Goal: Information Seeking & Learning: Learn about a topic

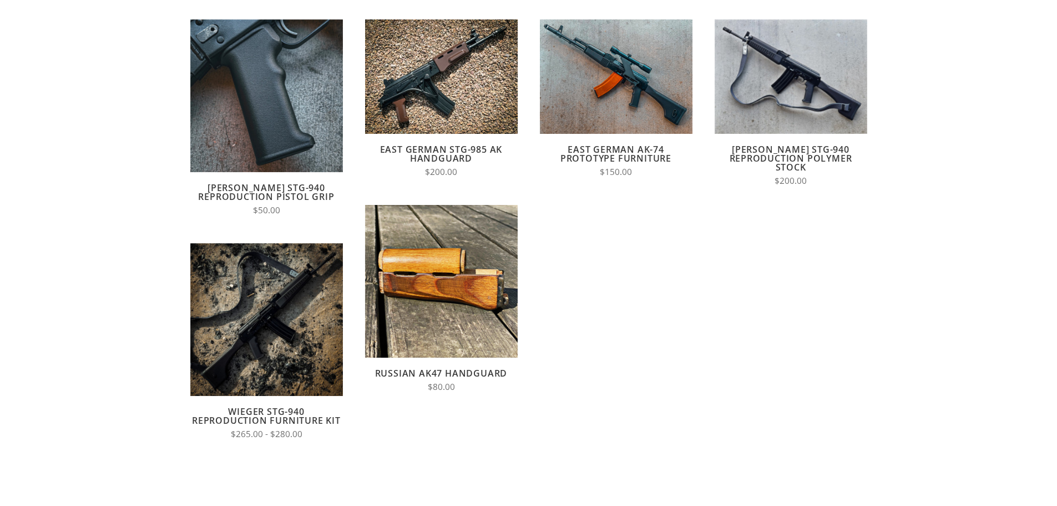
scroll to position [167, 0]
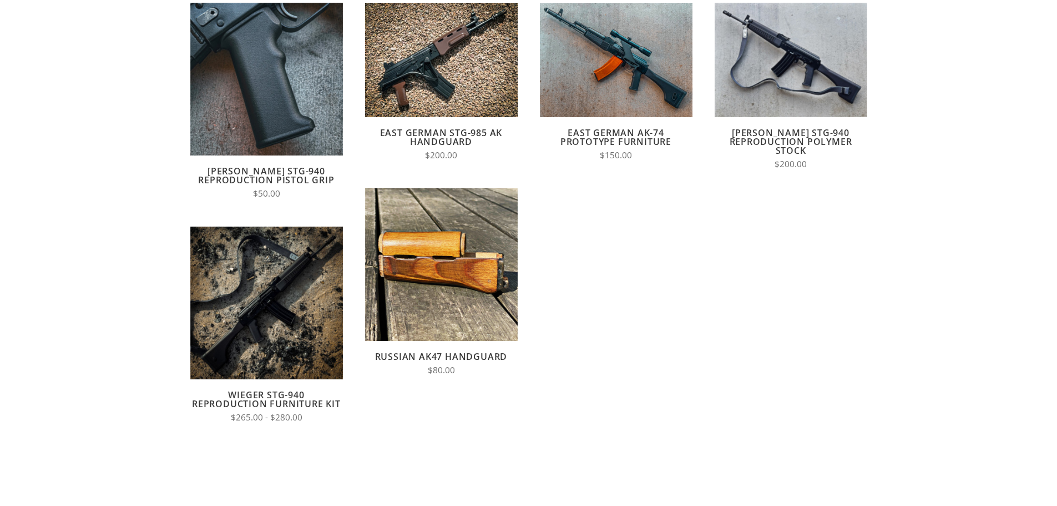
click at [471, 352] on link "Russian AK47 Handguard" at bounding box center [441, 356] width 133 height 12
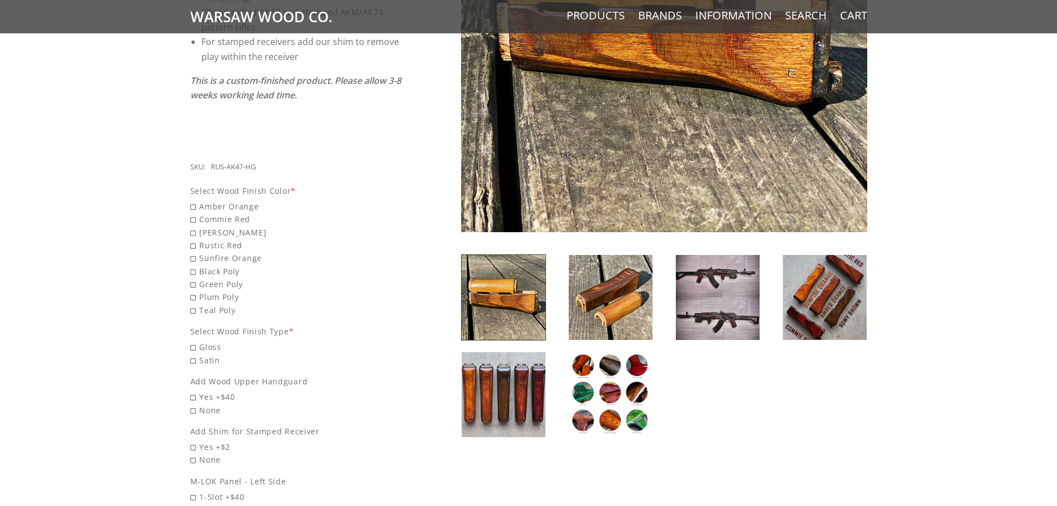
scroll to position [444, 0]
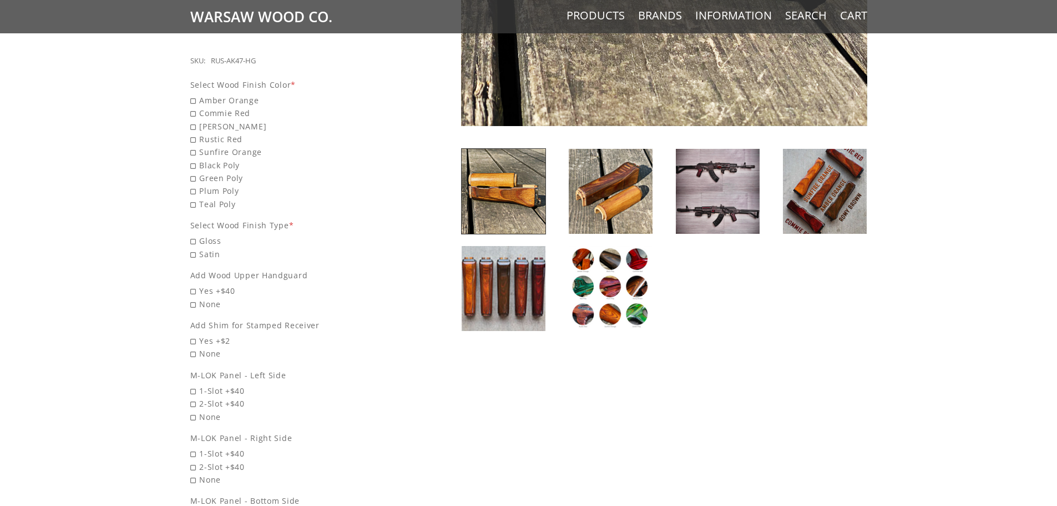
click at [621, 286] on img at bounding box center [611, 288] width 84 height 85
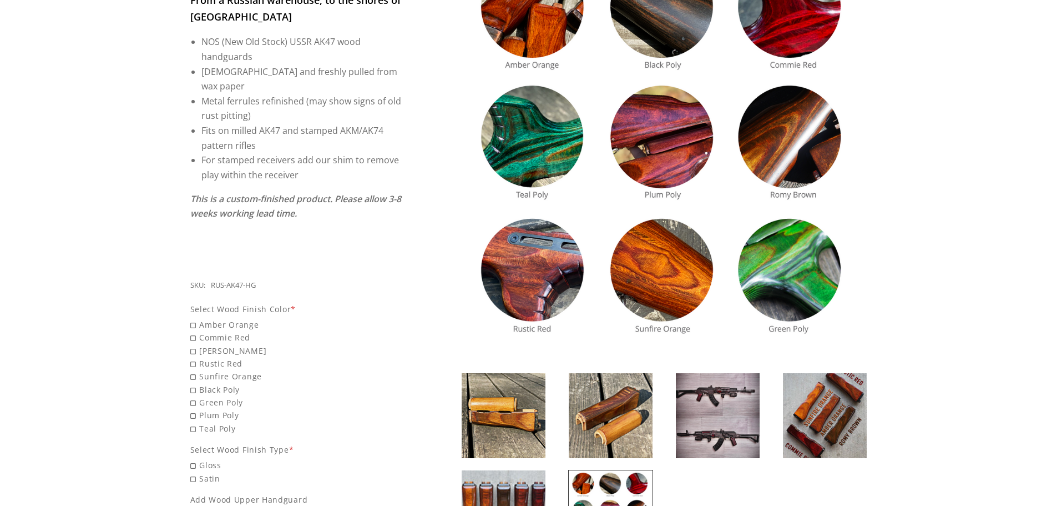
scroll to position [222, 0]
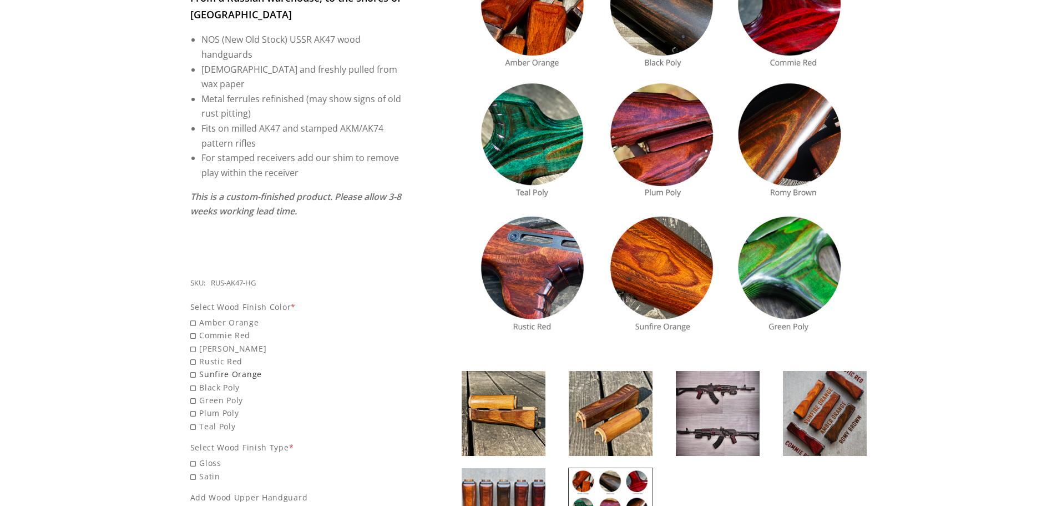
click at [253, 367] on span "Sunfire Orange" at bounding box center [296, 373] width 213 height 13
click at [253, 367] on input "Sunfire Orange" at bounding box center [267, 367] width 155 height 1
radio input "true"
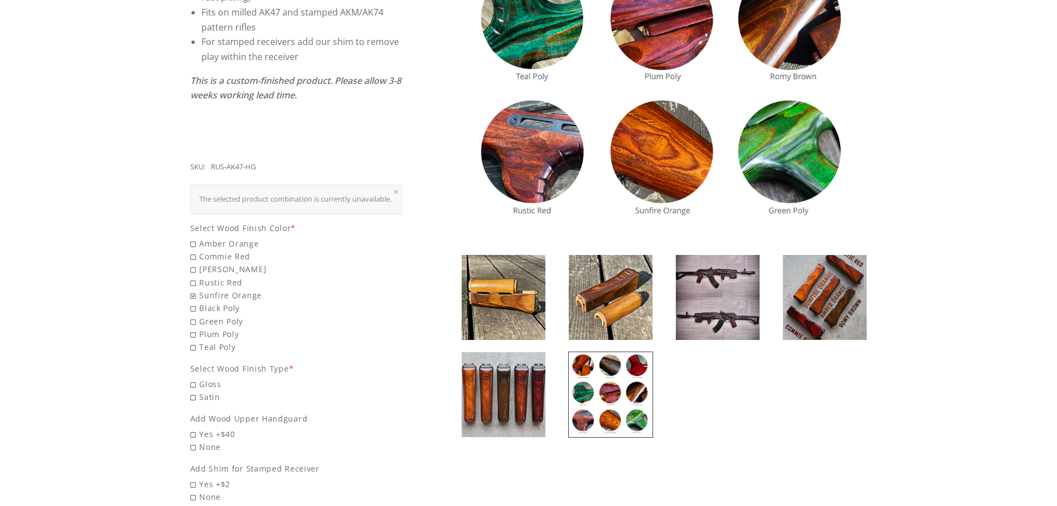
scroll to position [444, 0]
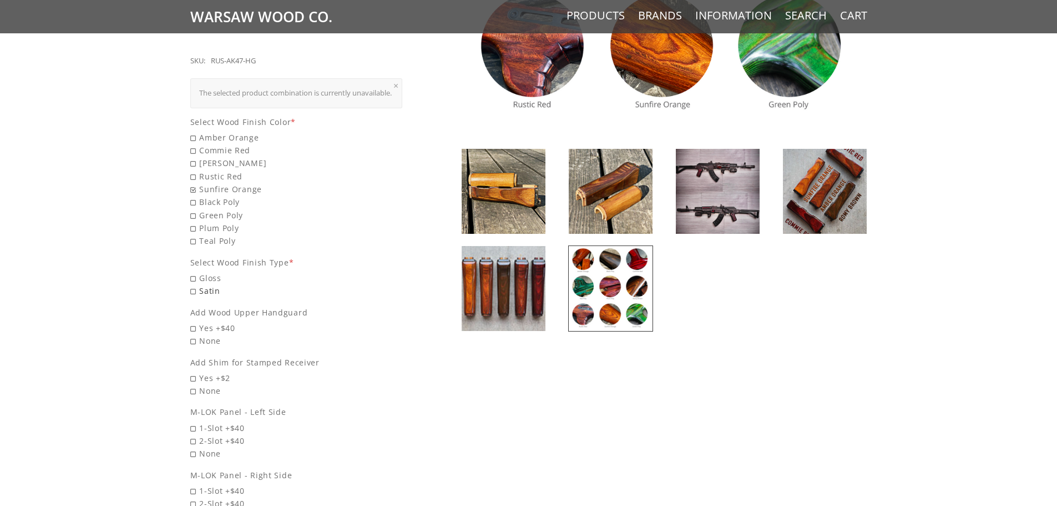
click at [191, 289] on span "Satin" at bounding box center [296, 290] width 213 height 13
click at [191, 285] on input "Satin" at bounding box center [267, 284] width 155 height 1
radio input "true"
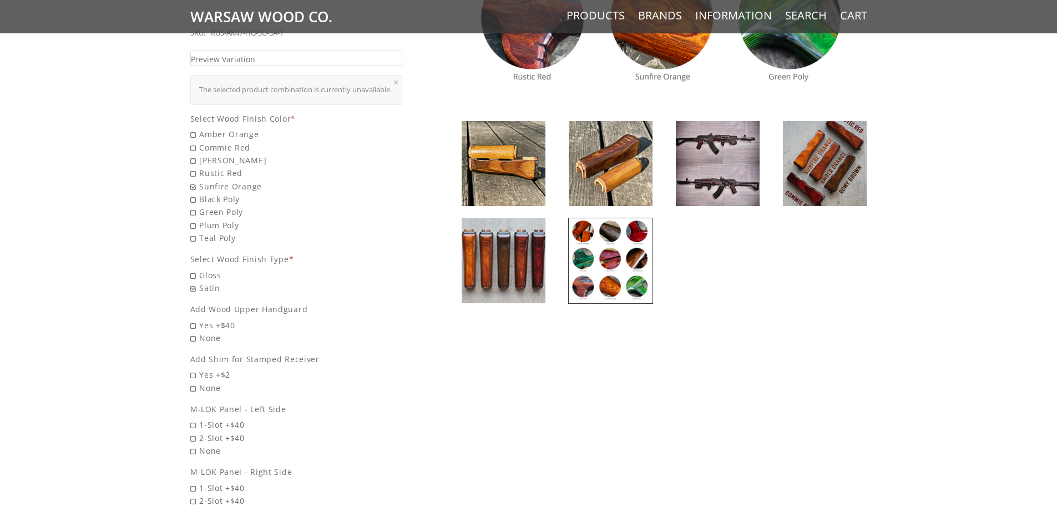
scroll to position [500, 0]
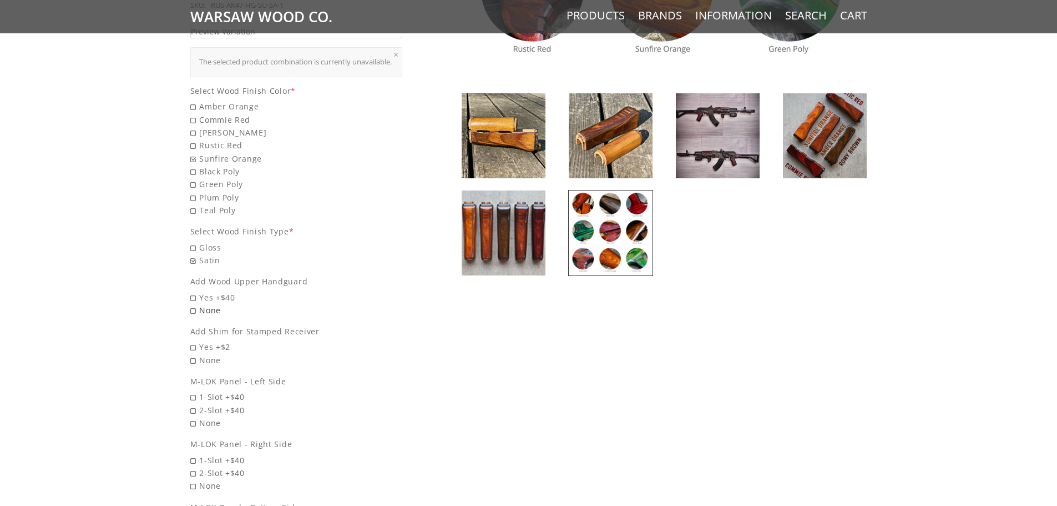
click at [204, 309] on span "None" at bounding box center [296, 310] width 213 height 13
click at [204, 304] on input "None" at bounding box center [267, 304] width 155 height 1
radio input "true"
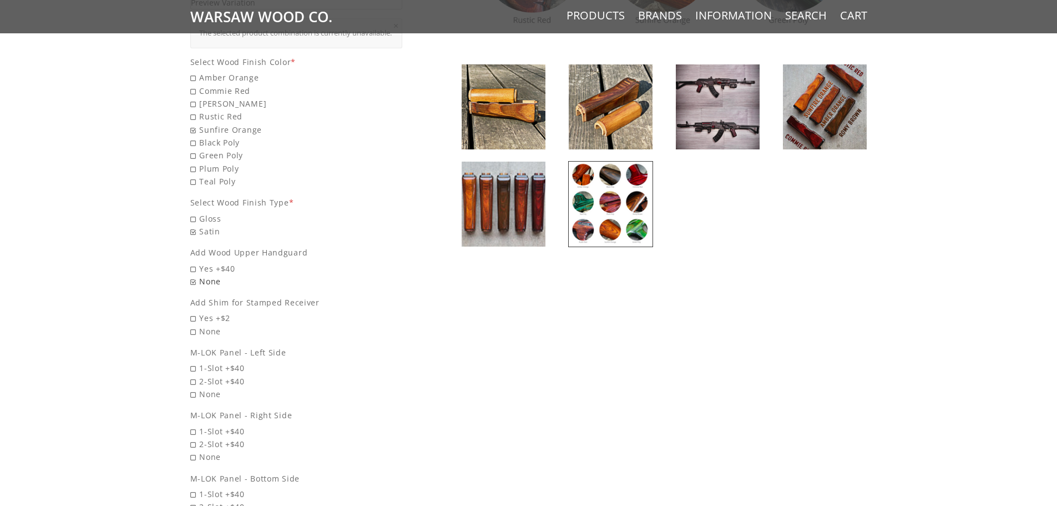
scroll to position [555, 0]
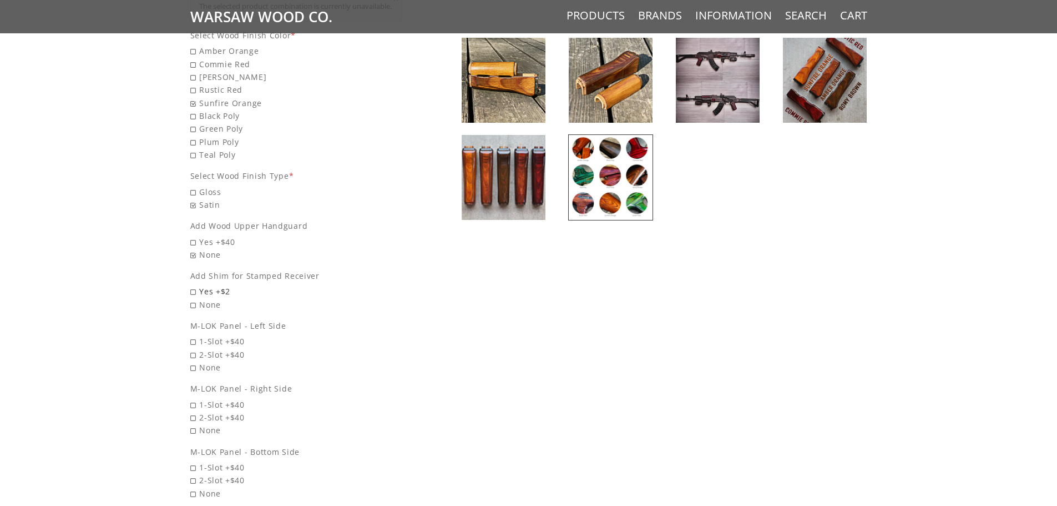
click at [205, 285] on span "Yes +$2" at bounding box center [296, 291] width 213 height 13
click at [205, 285] on input "Yes +$2" at bounding box center [267, 285] width 155 height 1
radio input "true"
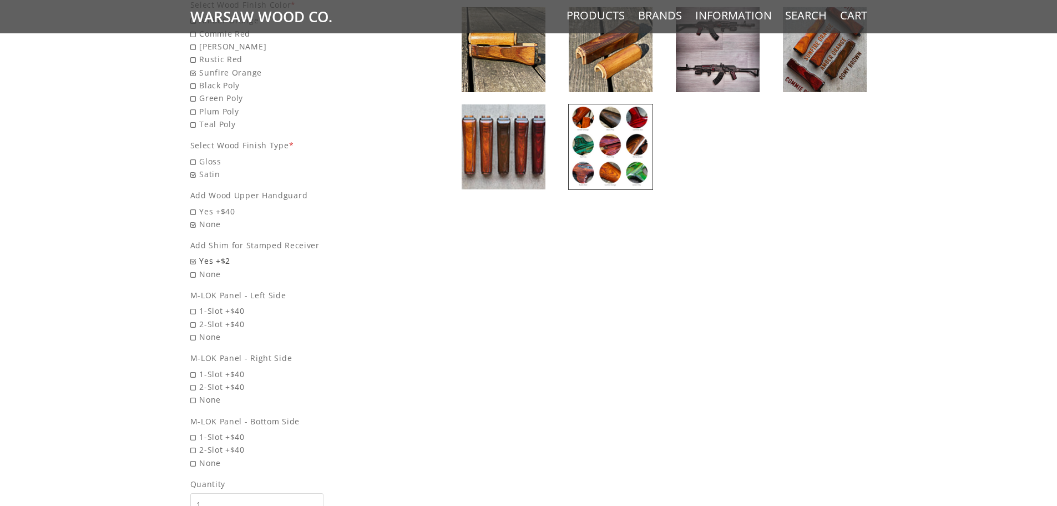
scroll to position [660, 0]
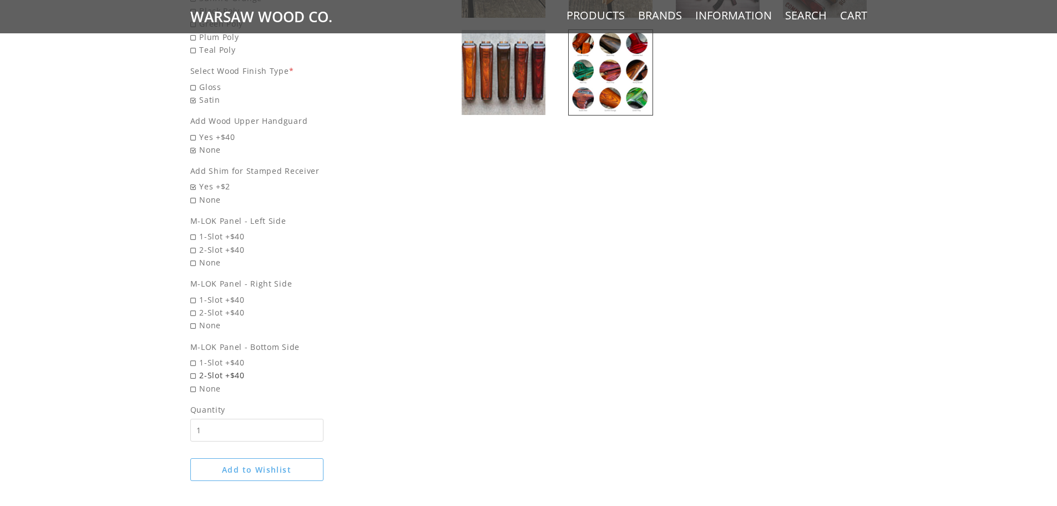
click at [216, 373] on span "2-Slot +$40" at bounding box center [296, 375] width 213 height 13
click at [216, 369] on input "2-Slot +$40" at bounding box center [267, 369] width 155 height 1
radio input "true"
click at [212, 322] on span "None" at bounding box center [296, 325] width 213 height 13
click at [212, 319] on input "None" at bounding box center [267, 319] width 155 height 1
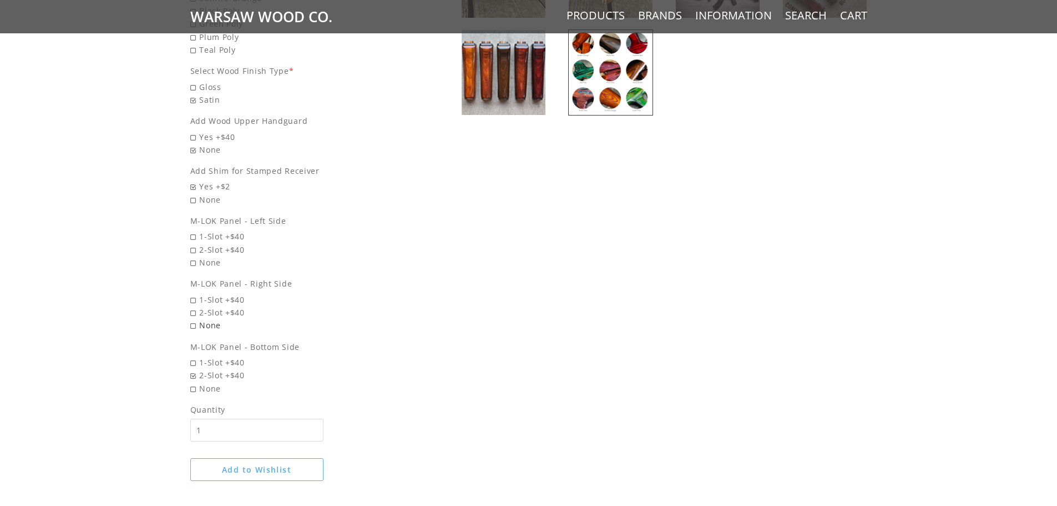
radio input "true"
click at [211, 261] on span "None" at bounding box center [296, 262] width 213 height 13
click at [211, 256] on input "None" at bounding box center [267, 256] width 155 height 1
radio input "true"
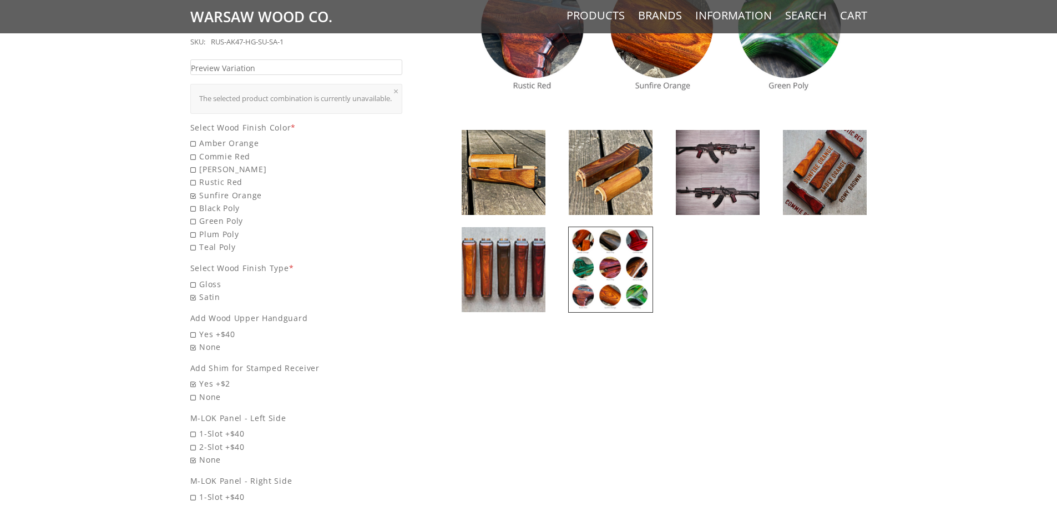
scroll to position [438, 0]
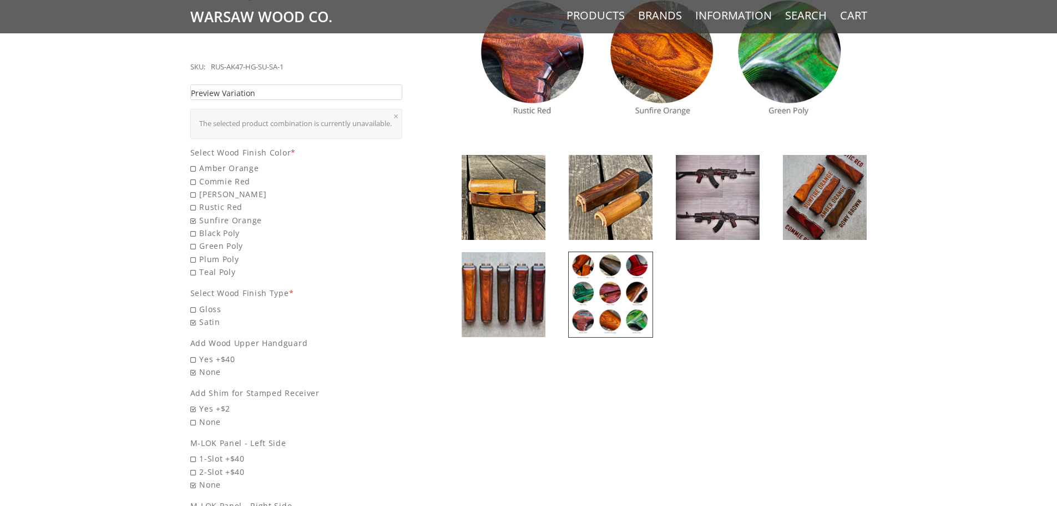
click at [400, 84] on link "Preview Variation" at bounding box center [296, 92] width 213 height 16
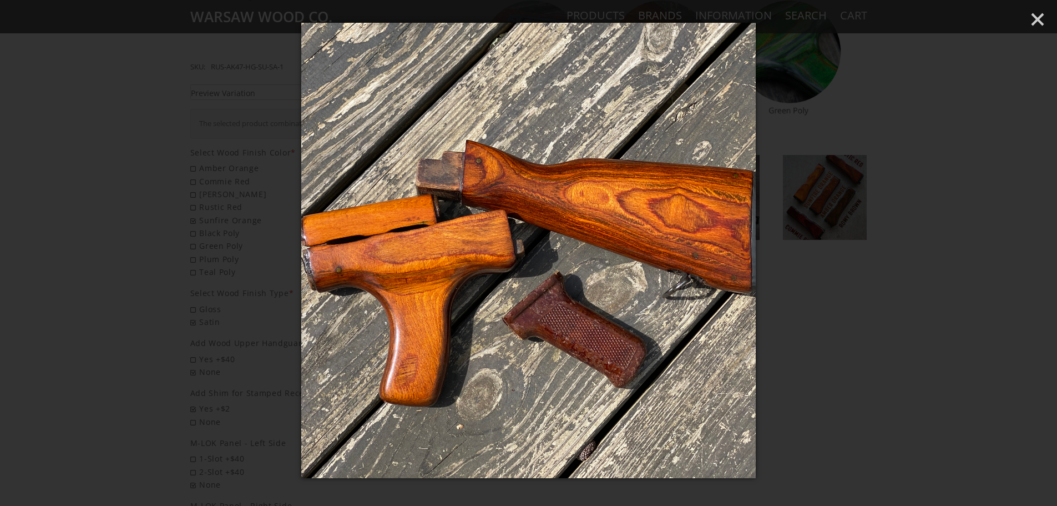
click at [857, 261] on div at bounding box center [528, 253] width 1057 height 506
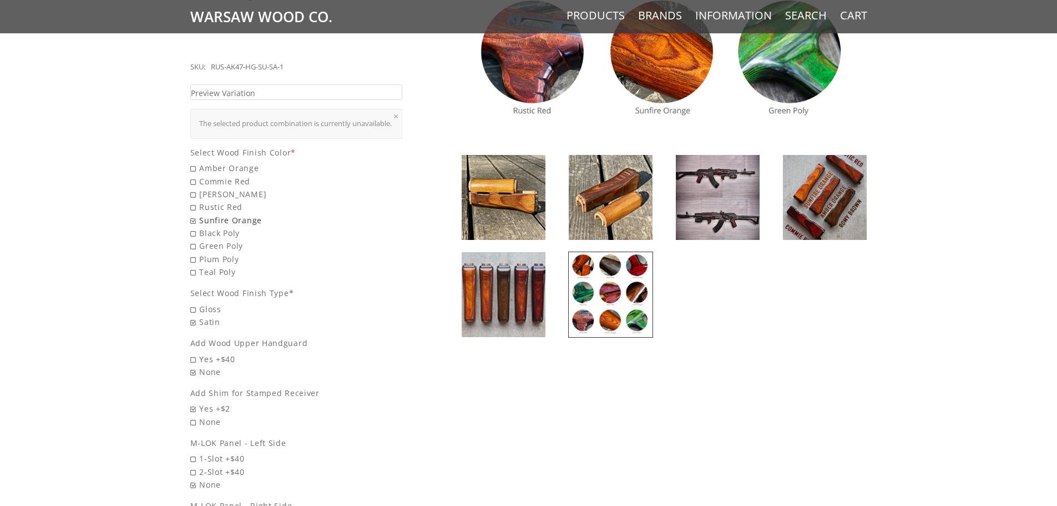
click at [246, 221] on span "Sunfire Orange" at bounding box center [296, 220] width 213 height 13
click at [246, 214] on input "Sunfire Orange" at bounding box center [267, 214] width 155 height 1
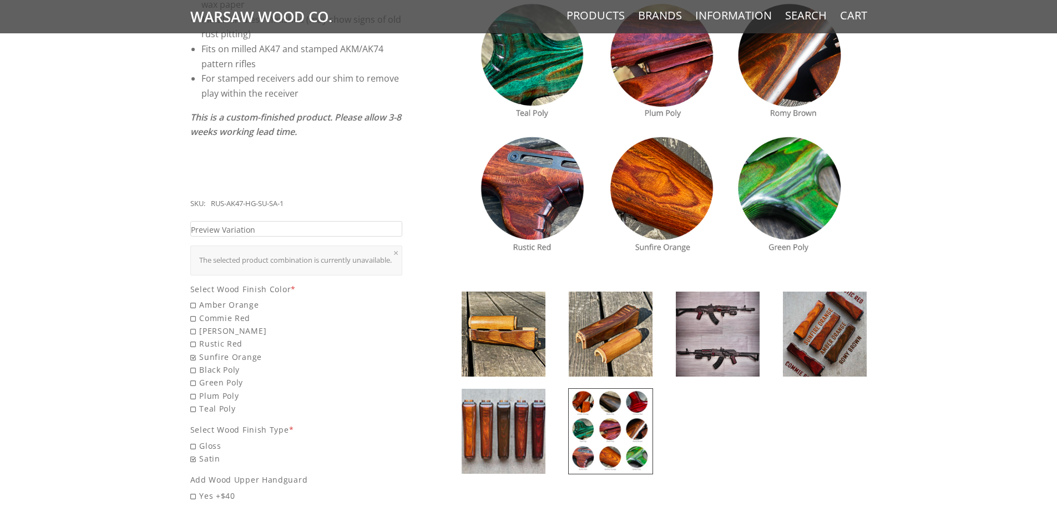
scroll to position [327, 0]
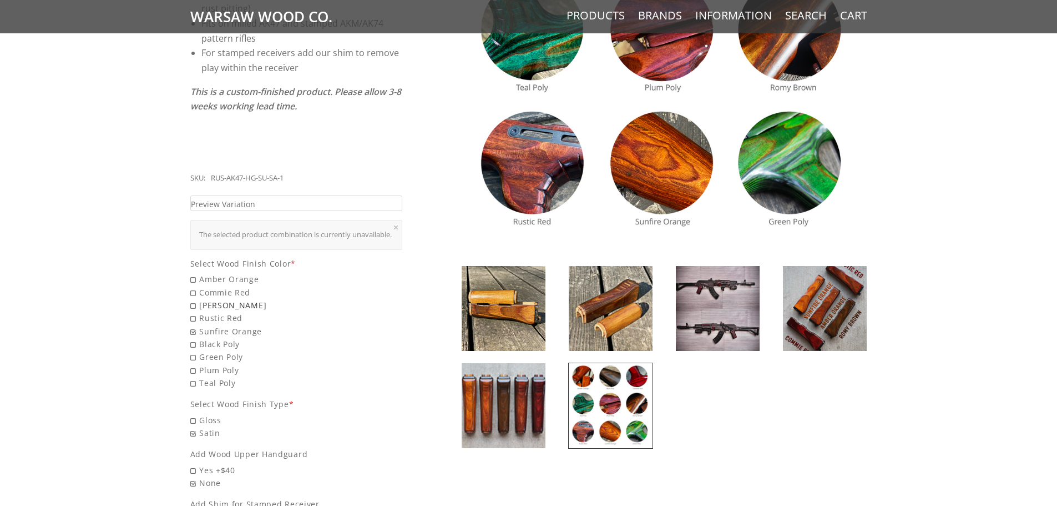
click at [218, 306] on span "Romy Brown" at bounding box center [296, 305] width 213 height 13
click at [218, 299] on input "Romy Brown" at bounding box center [267, 299] width 155 height 1
radio input "true"
click at [253, 198] on span "Preview Variation" at bounding box center [223, 204] width 64 height 13
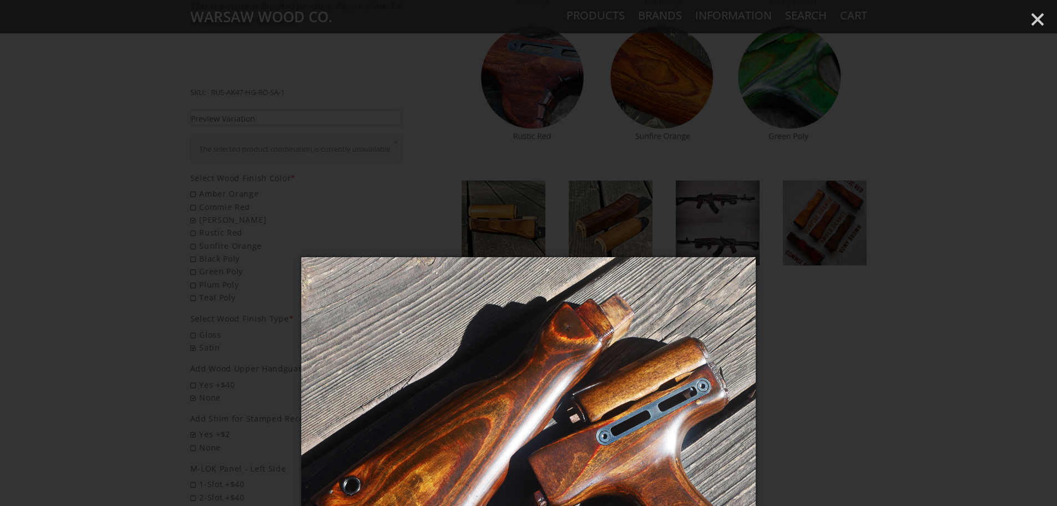
scroll to position [549, 0]
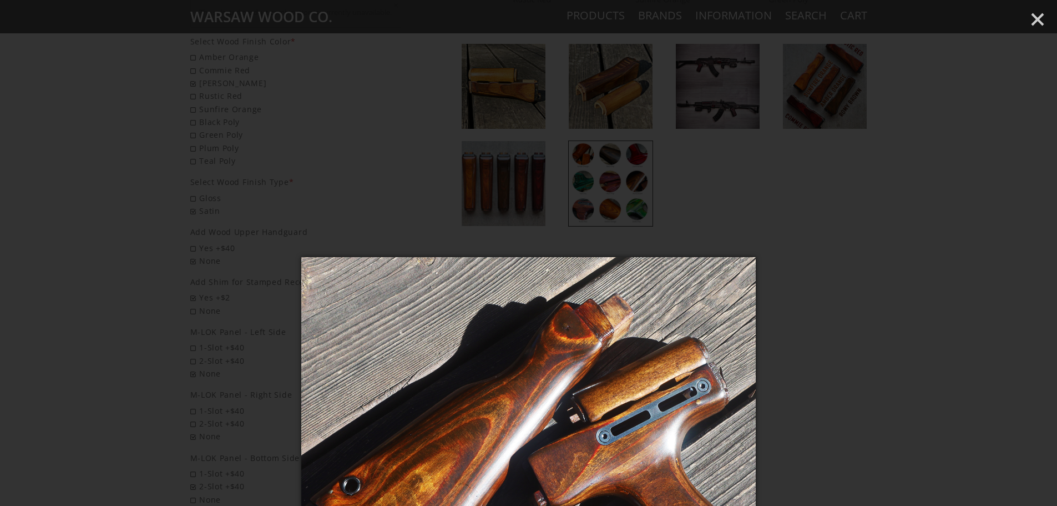
click at [1029, 19] on div at bounding box center [528, 253] width 1057 height 506
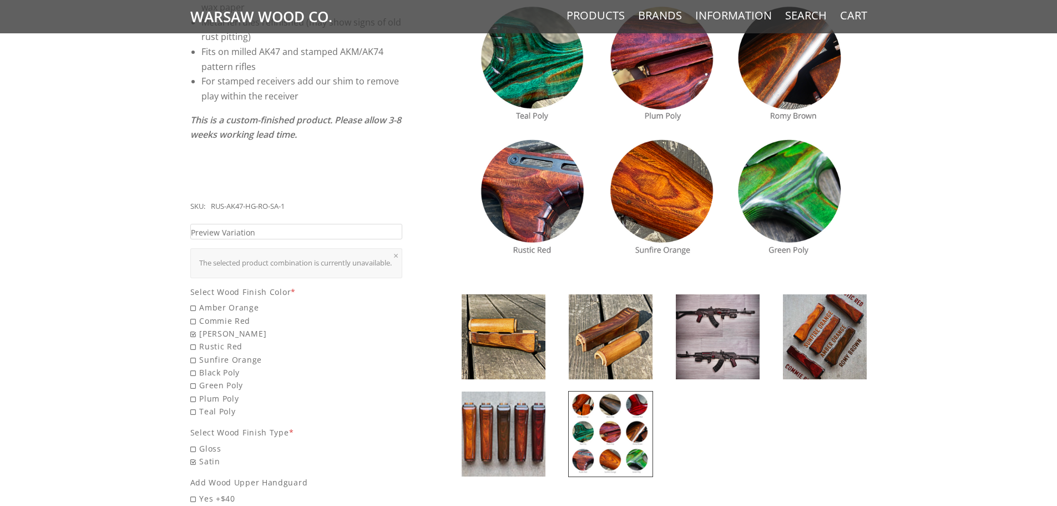
scroll to position [318, 0]
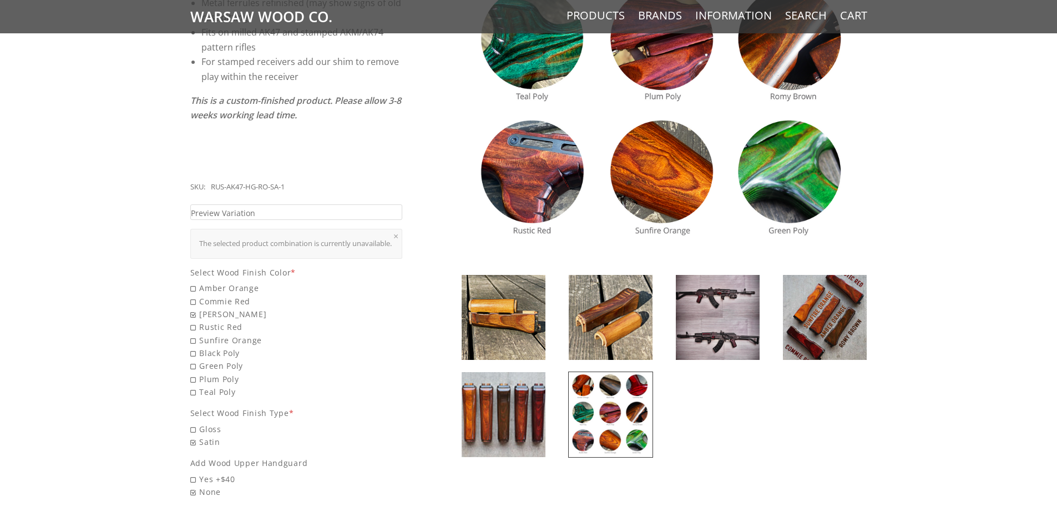
click at [819, 339] on img at bounding box center [825, 317] width 84 height 85
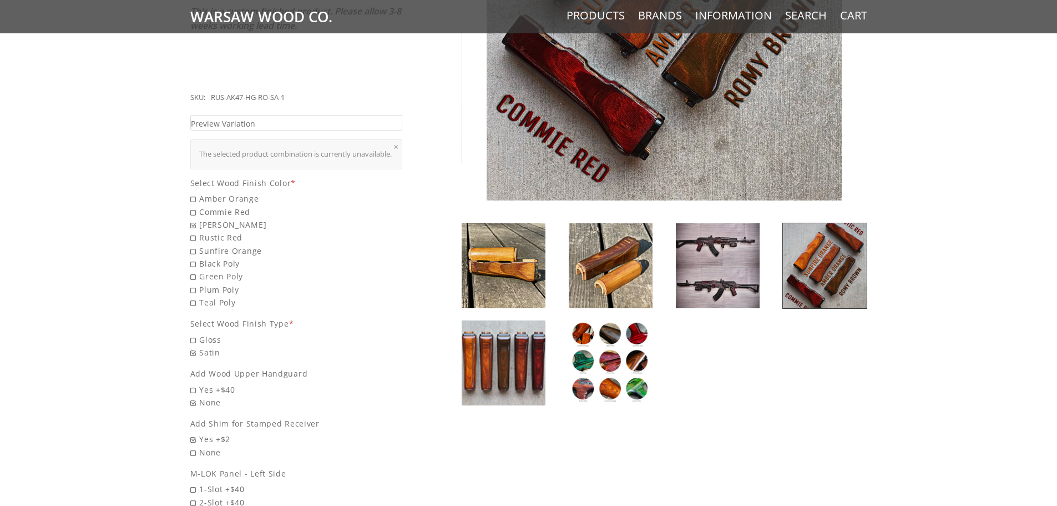
scroll to position [429, 0]
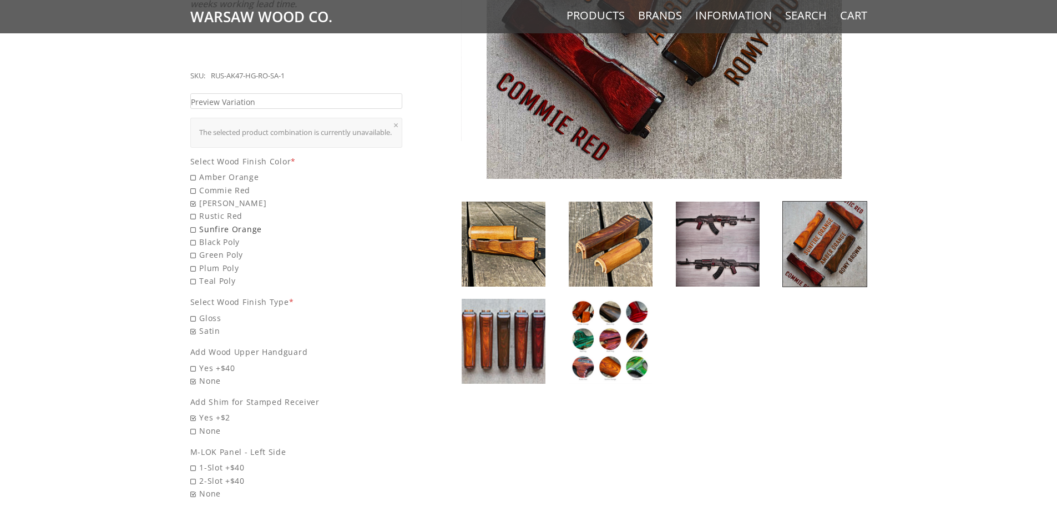
click at [250, 227] on span "Sunfire Orange" at bounding box center [296, 229] width 213 height 13
click at [250, 223] on input "Sunfire Orange" at bounding box center [267, 223] width 155 height 1
radio input "true"
click at [366, 93] on link "Preview Variation" at bounding box center [296, 101] width 213 height 16
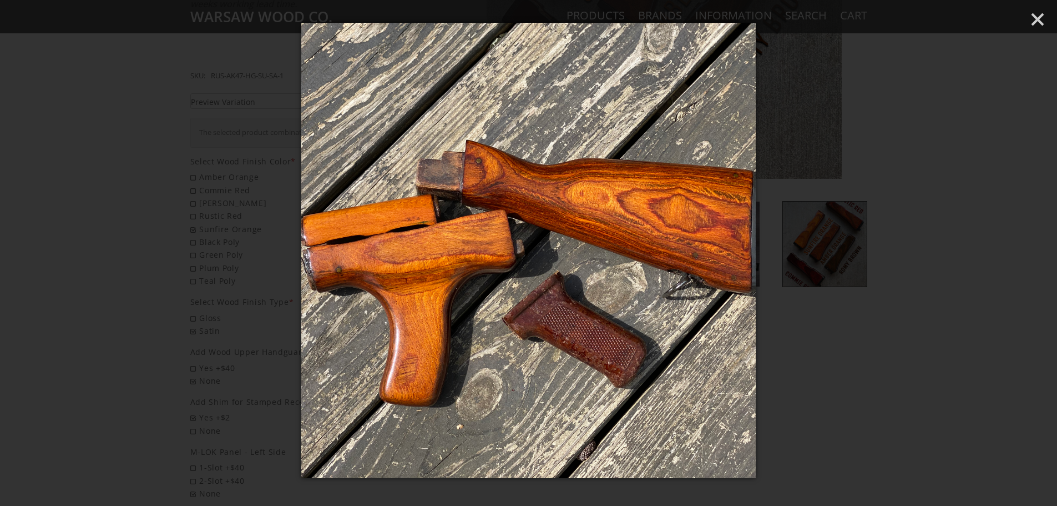
click at [1047, 18] on div at bounding box center [528, 253] width 1057 height 506
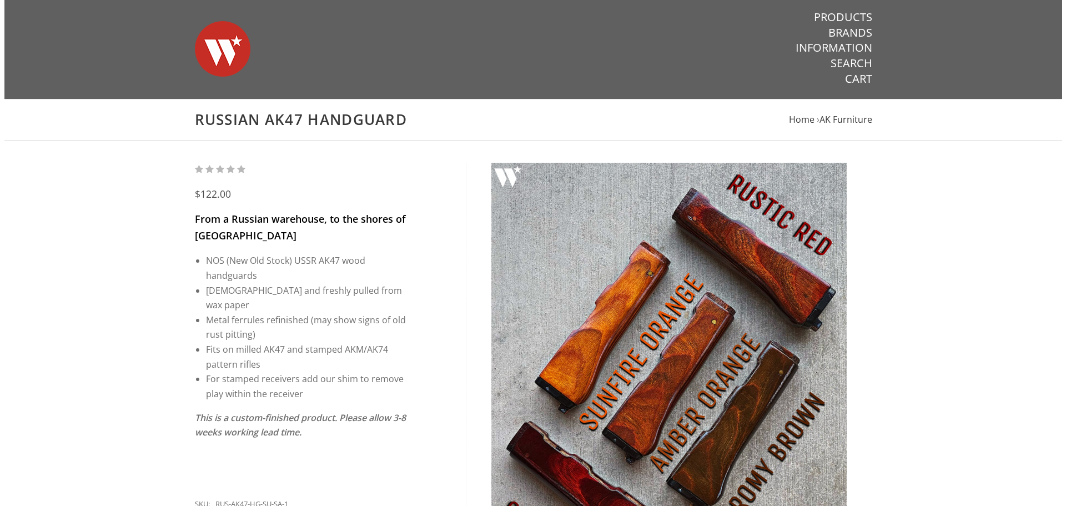
scroll to position [0, 0]
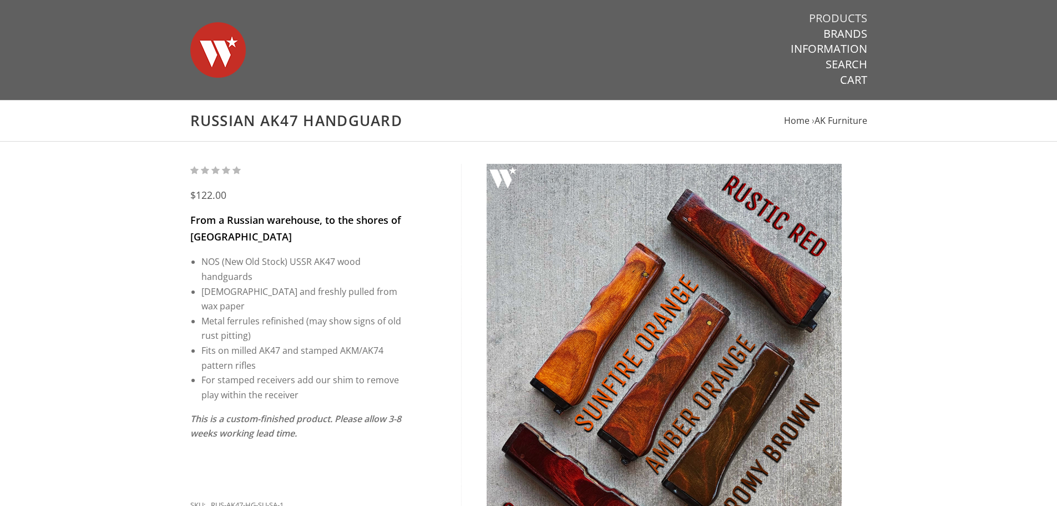
click at [840, 18] on link "Products" at bounding box center [838, 18] width 58 height 14
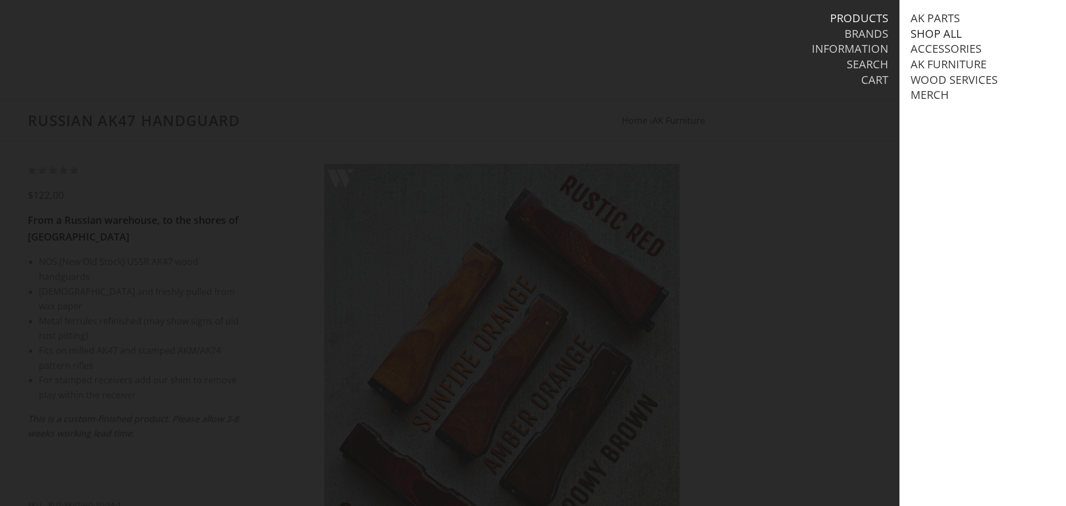
click at [917, 31] on link "Shop All" at bounding box center [935, 34] width 51 height 14
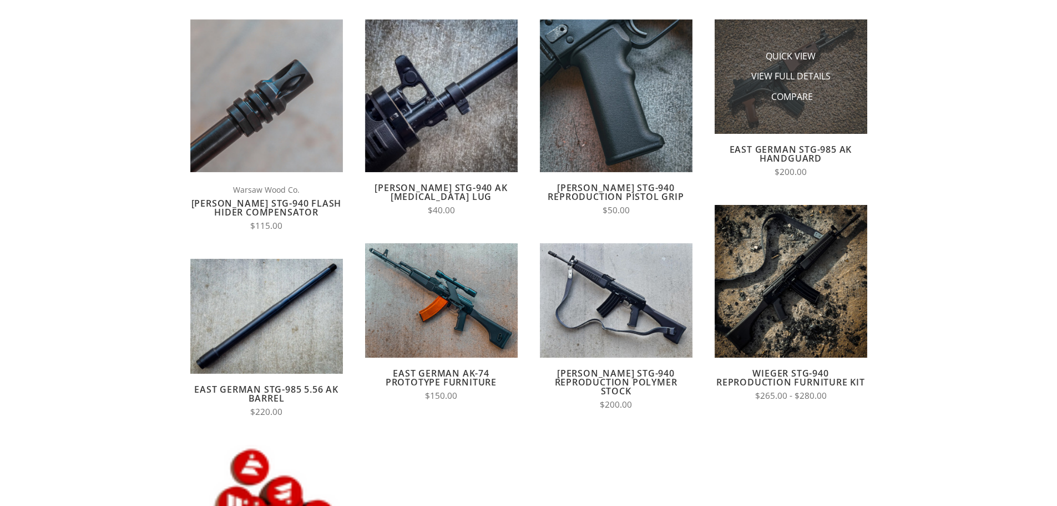
scroll to position [167, 0]
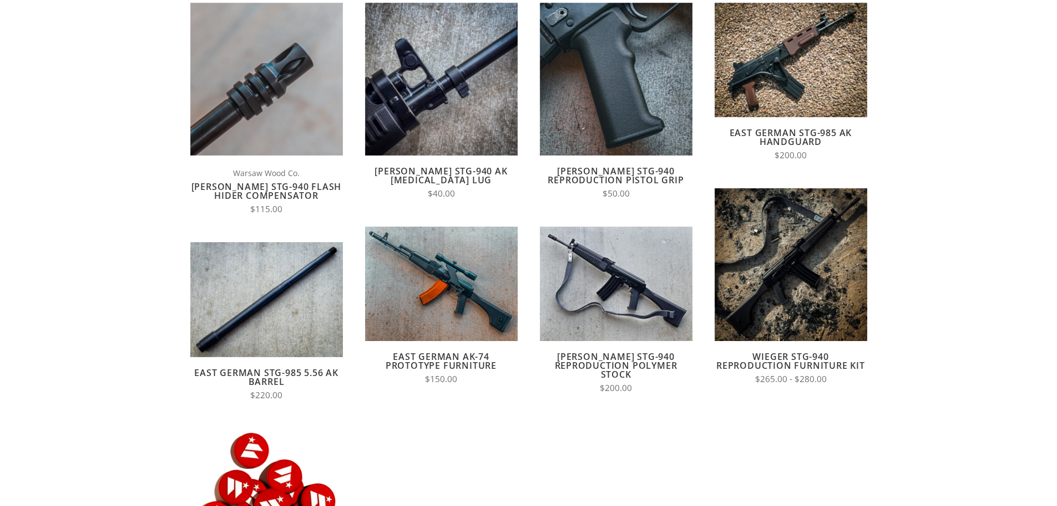
click at [813, 138] on link "East German STG-985 AK Handguard" at bounding box center [791, 137] width 123 height 21
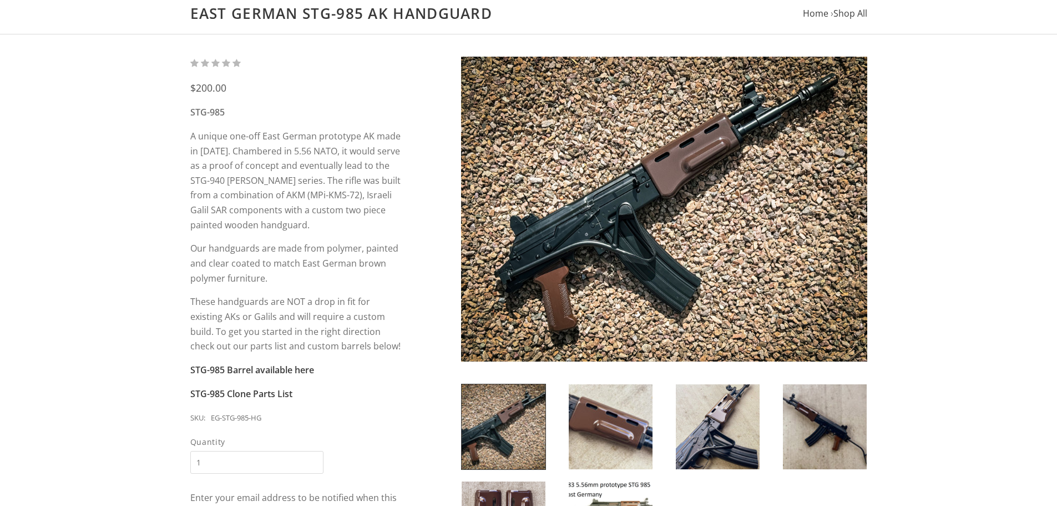
scroll to position [222, 0]
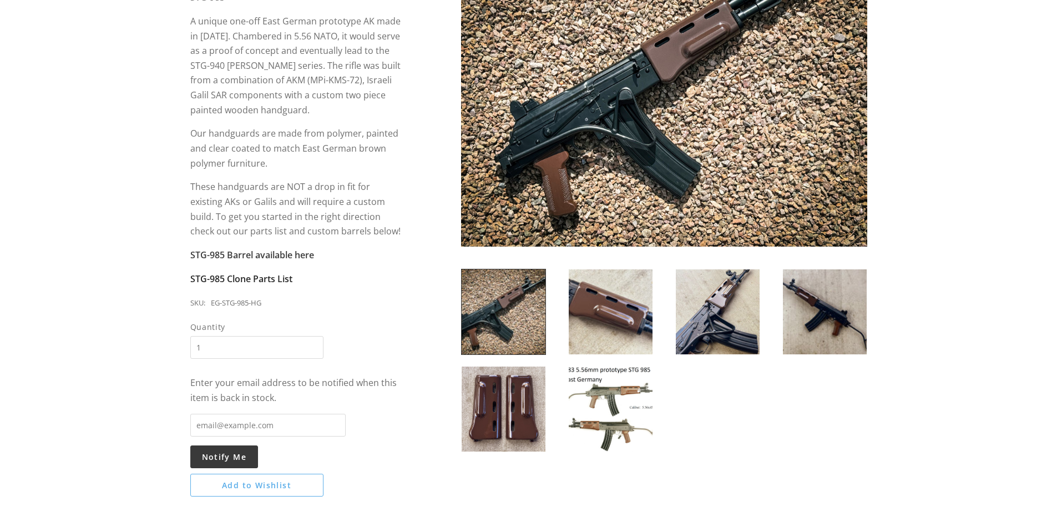
click at [279, 276] on strong "STG-985 Clone Parts List" at bounding box center [241, 279] width 102 height 12
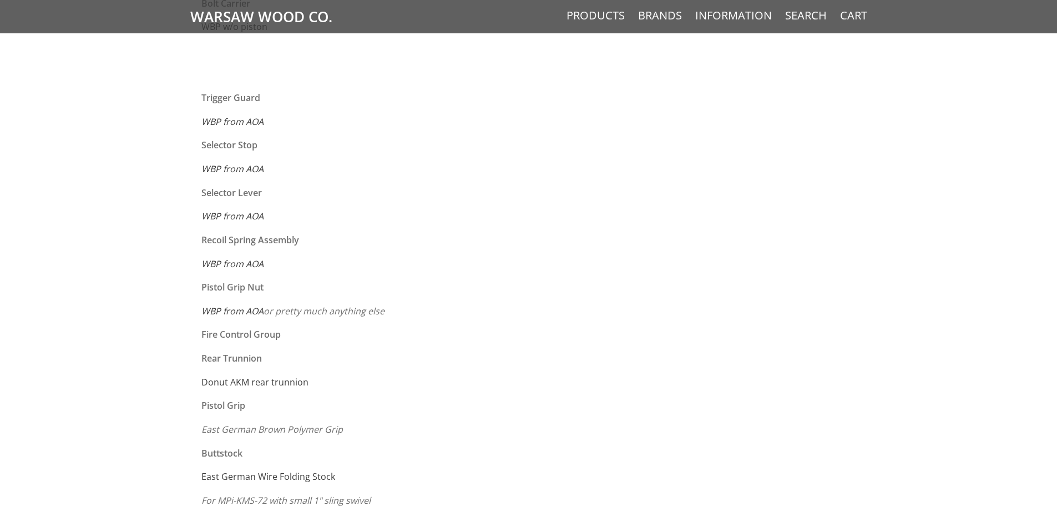
scroll to position [1443, 0]
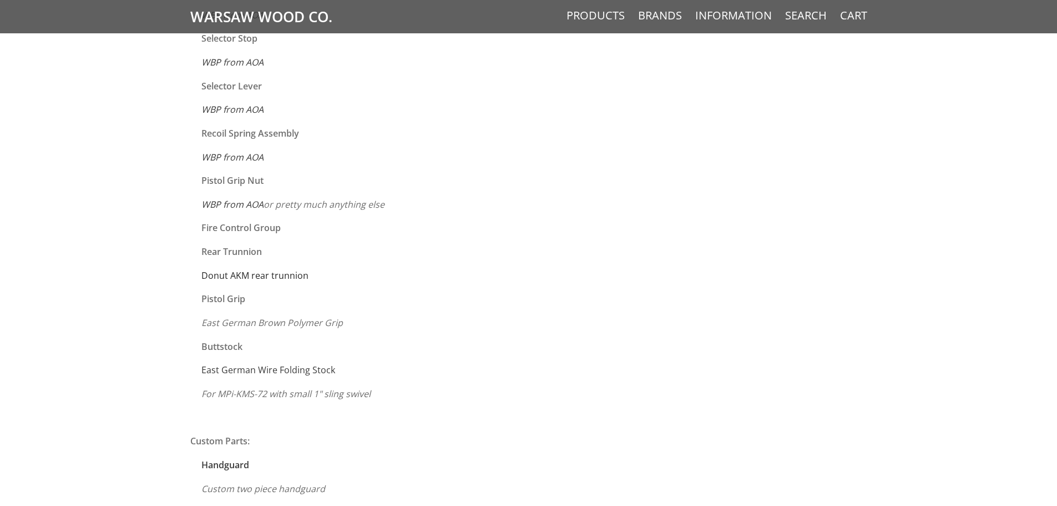
click at [298, 275] on link "Donut AKM rear trunnion" at bounding box center [254, 275] width 107 height 12
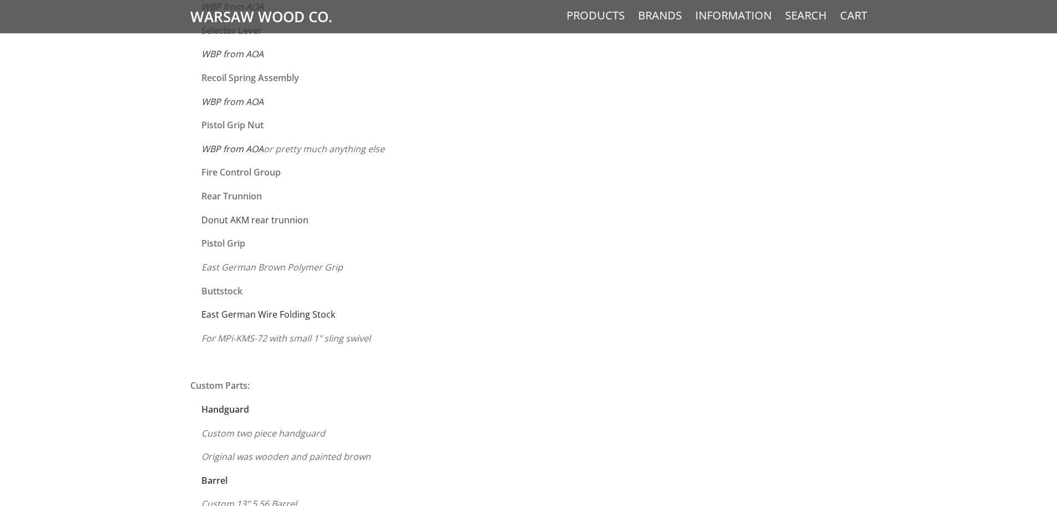
click at [283, 315] on link "East German Wire Folding Stock" at bounding box center [268, 314] width 134 height 12
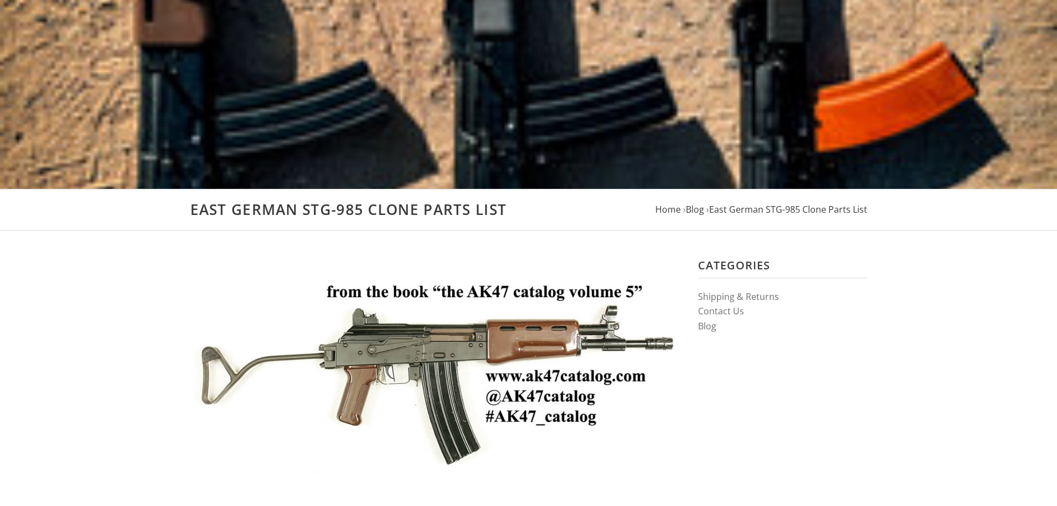
scroll to position [222, 0]
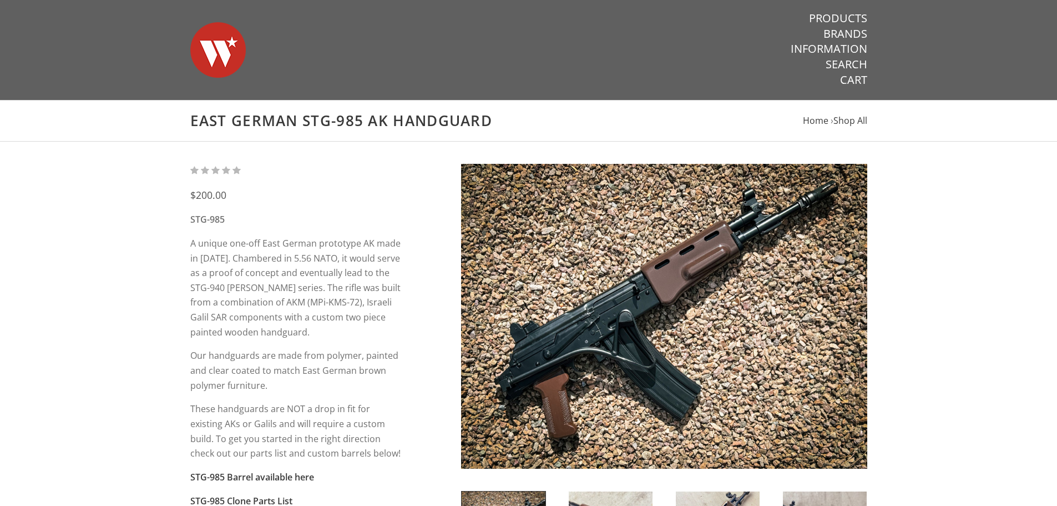
scroll to position [222, 0]
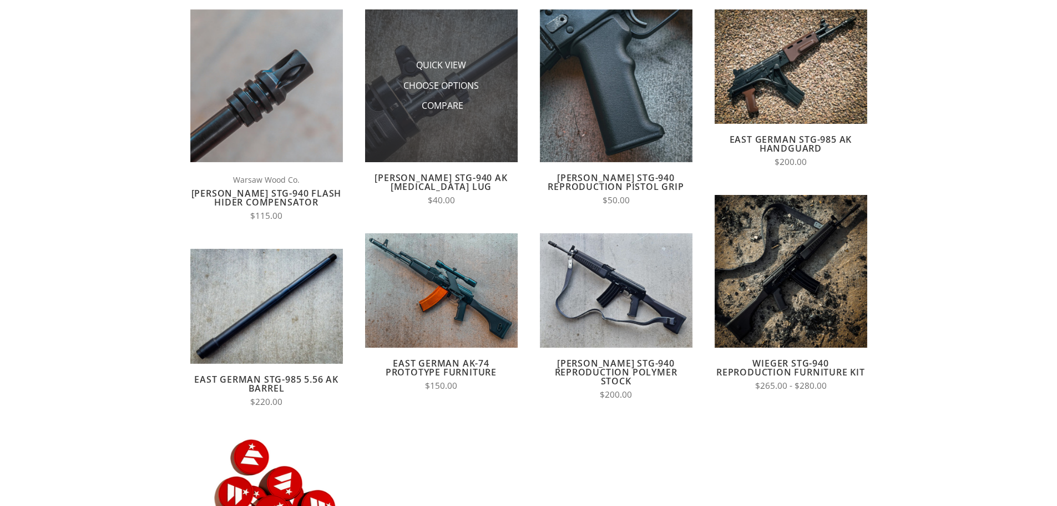
scroll to position [167, 0]
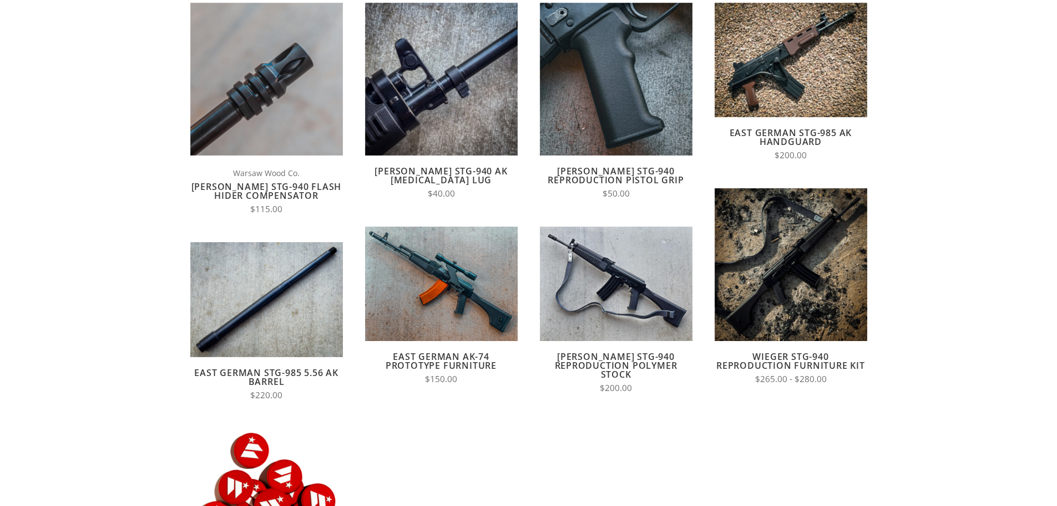
click at [803, 360] on link "Wieger STG-940 Reproduction Furniture Kit" at bounding box center [791, 360] width 149 height 21
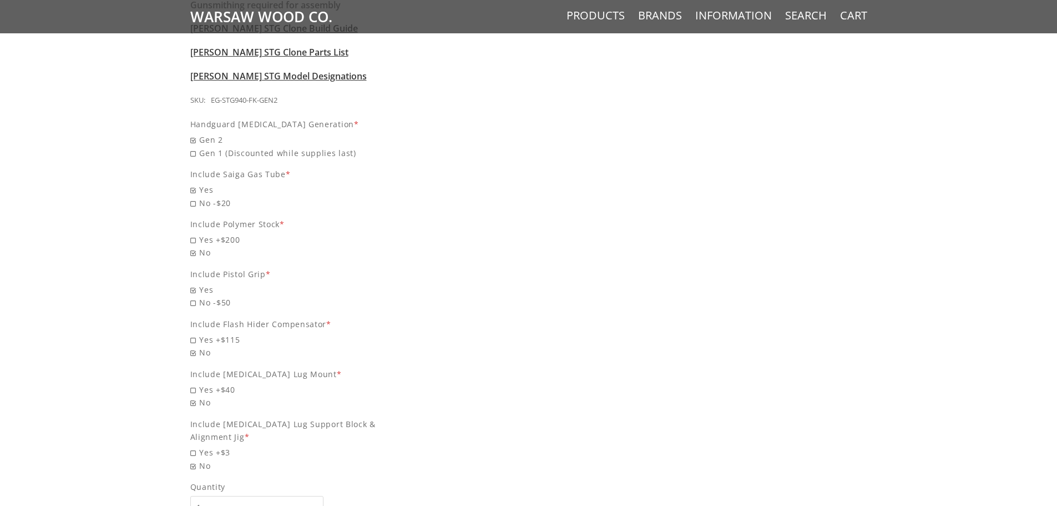
scroll to position [1110, 0]
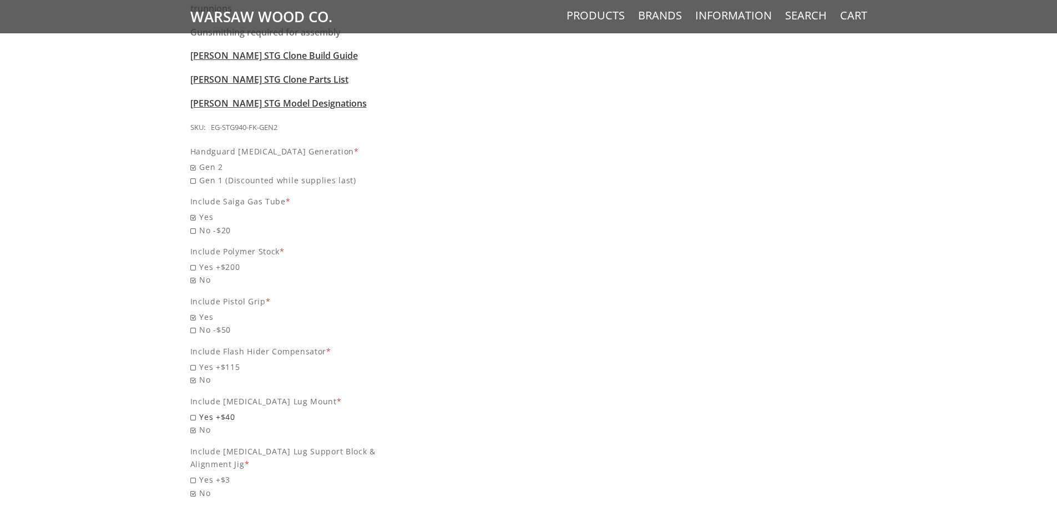
click at [193, 410] on span "Yes +$40" at bounding box center [296, 416] width 213 height 13
click at [193, 410] on input "Yes +$40" at bounding box center [267, 410] width 155 height 1
radio input "true"
click at [193, 360] on span "Yes +$115" at bounding box center [296, 366] width 213 height 13
click at [193, 360] on input "Yes +$115" at bounding box center [267, 360] width 155 height 1
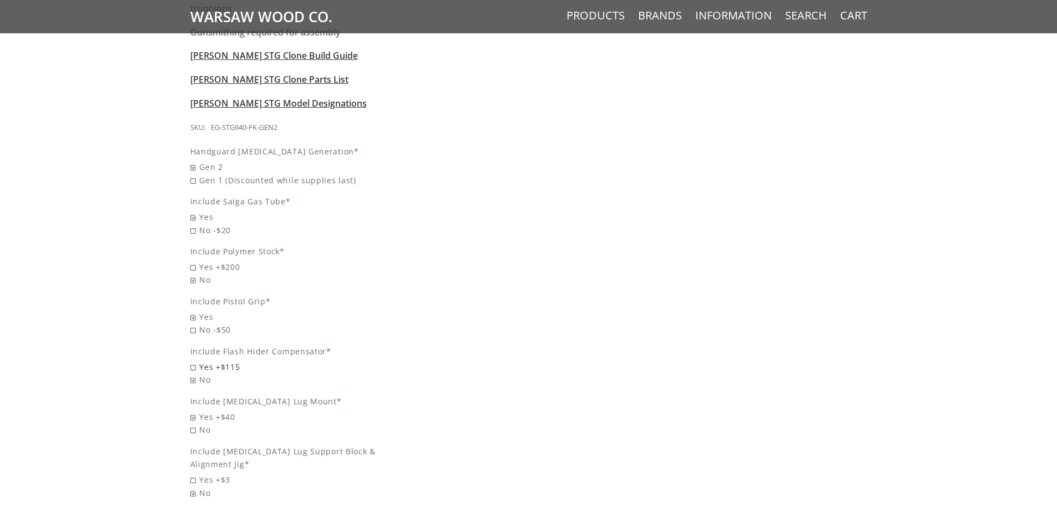
radio input "true"
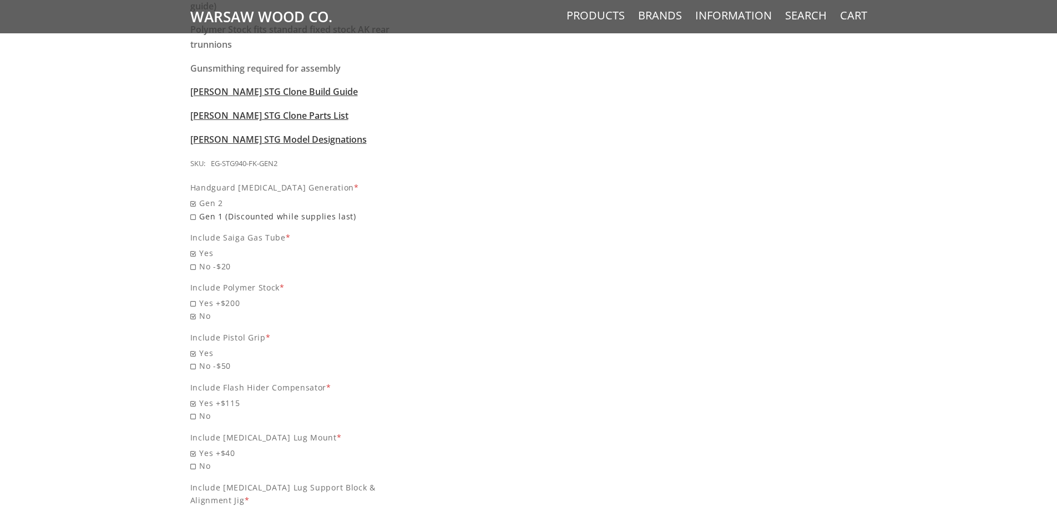
scroll to position [1055, 0]
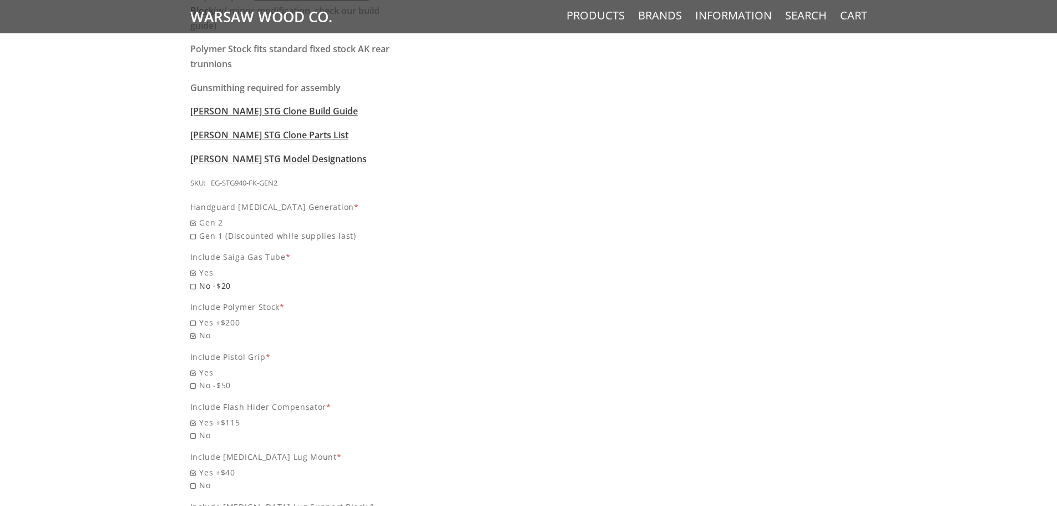
click at [215, 279] on span "No -$20" at bounding box center [296, 285] width 213 height 13
click at [215, 279] on input "No -$20" at bounding box center [267, 279] width 155 height 1
radio input "true"
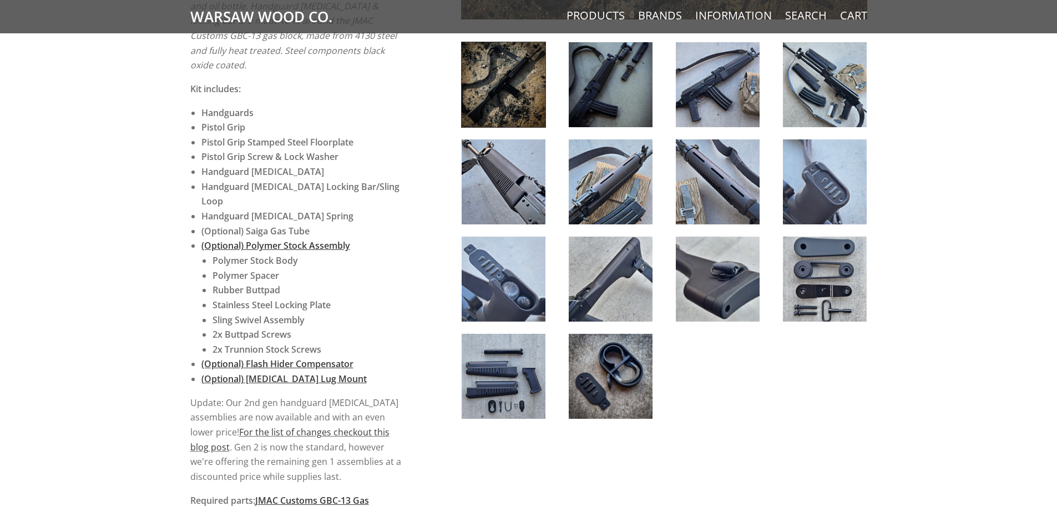
scroll to position [611, 0]
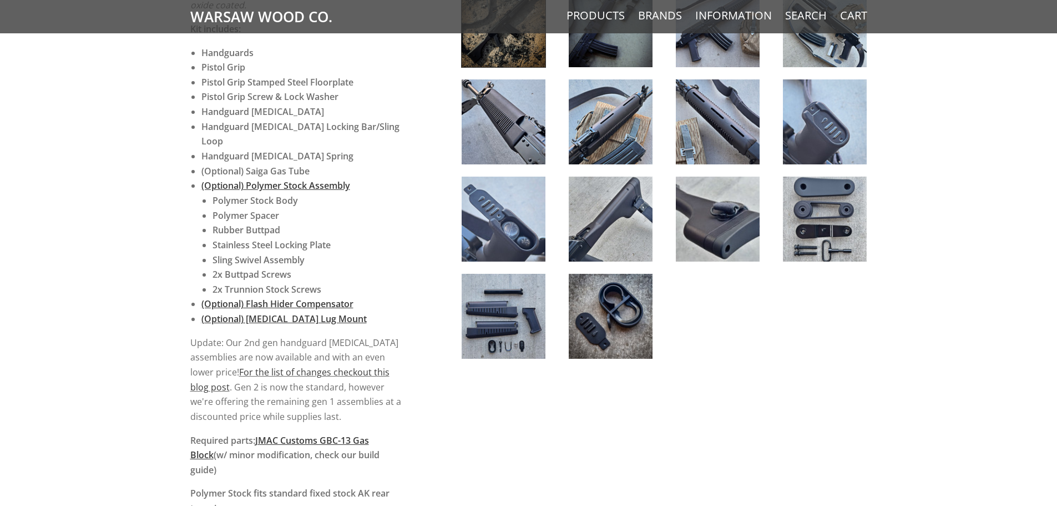
click at [498, 319] on img at bounding box center [504, 316] width 84 height 85
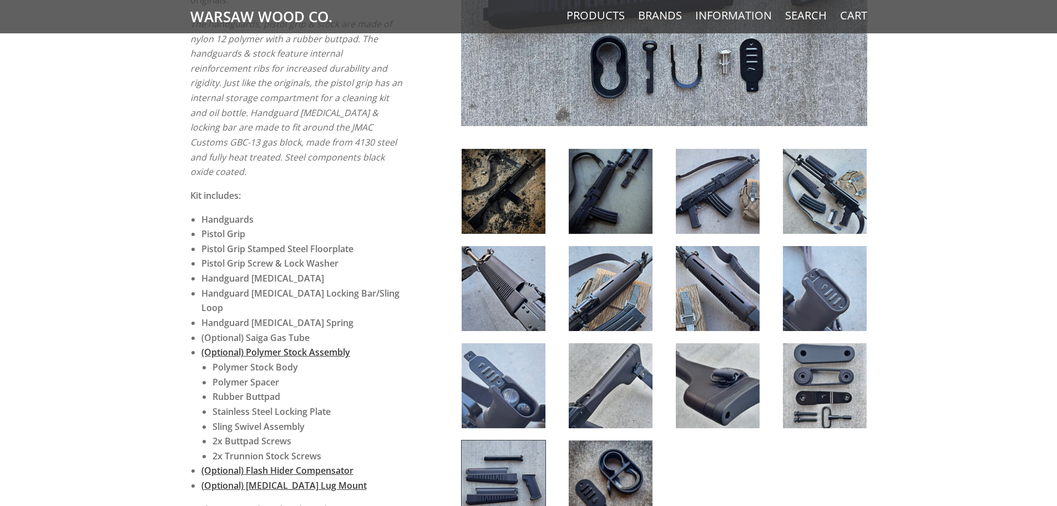
scroll to position [278, 0]
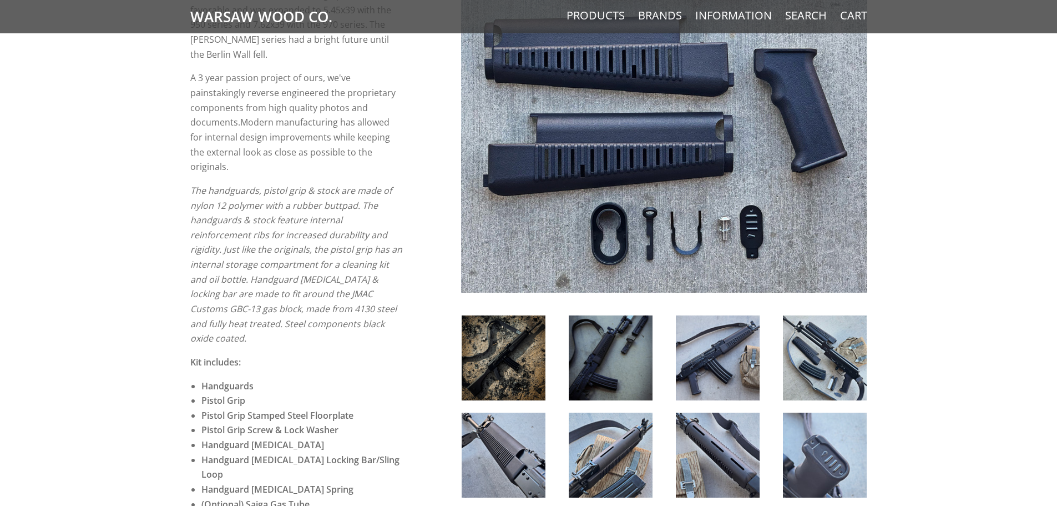
click at [618, 324] on img at bounding box center [611, 357] width 84 height 85
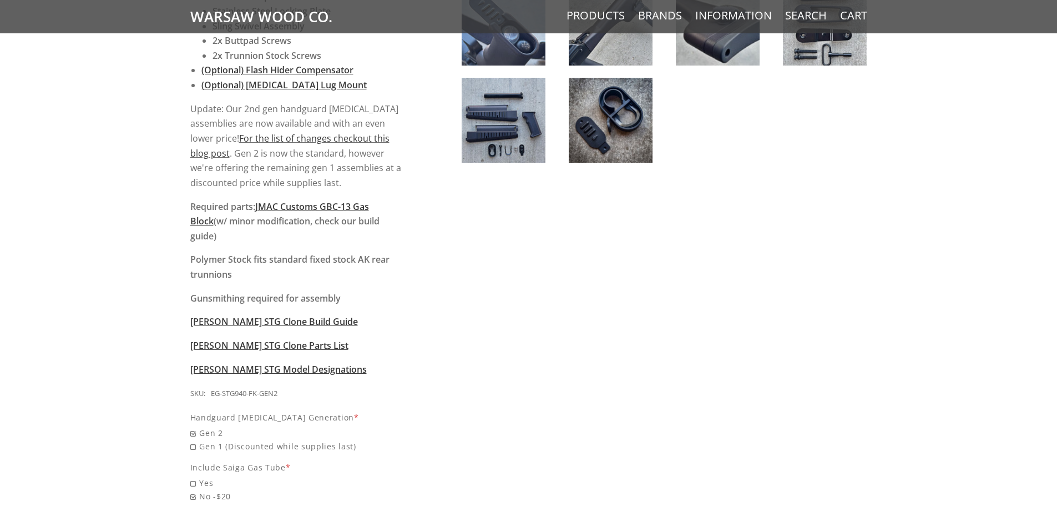
scroll to position [888, 0]
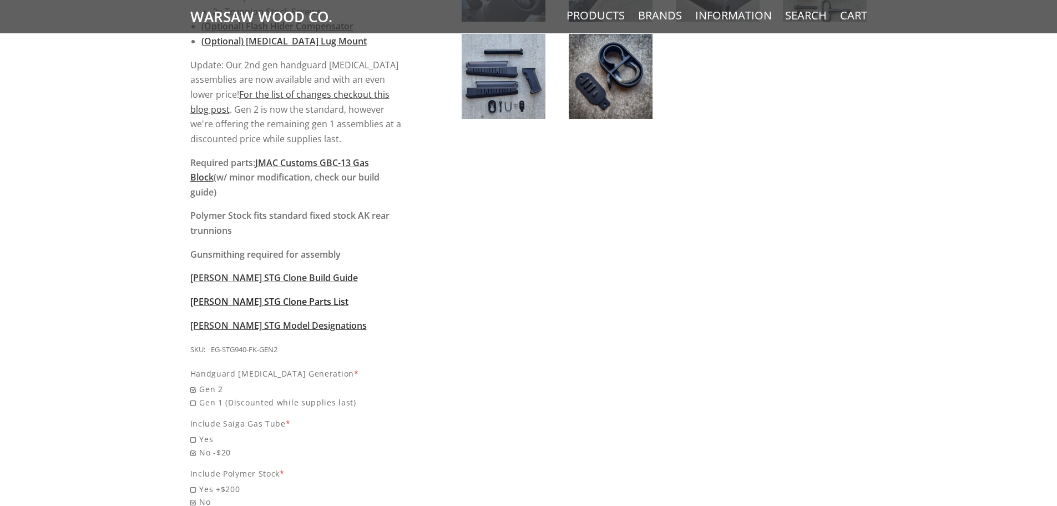
click at [291, 295] on span "[PERSON_NAME] STG Clone Parts List" at bounding box center [269, 301] width 158 height 12
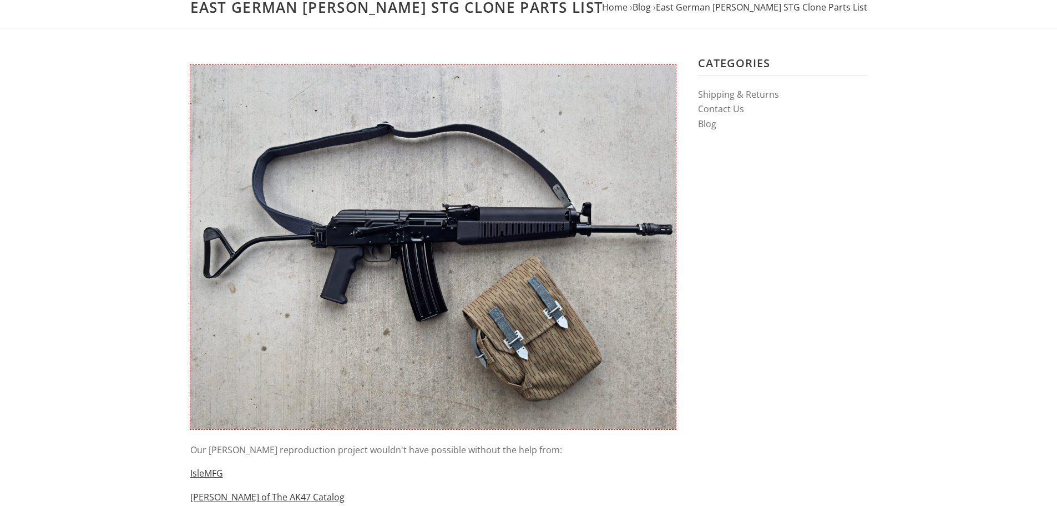
scroll to position [389, 0]
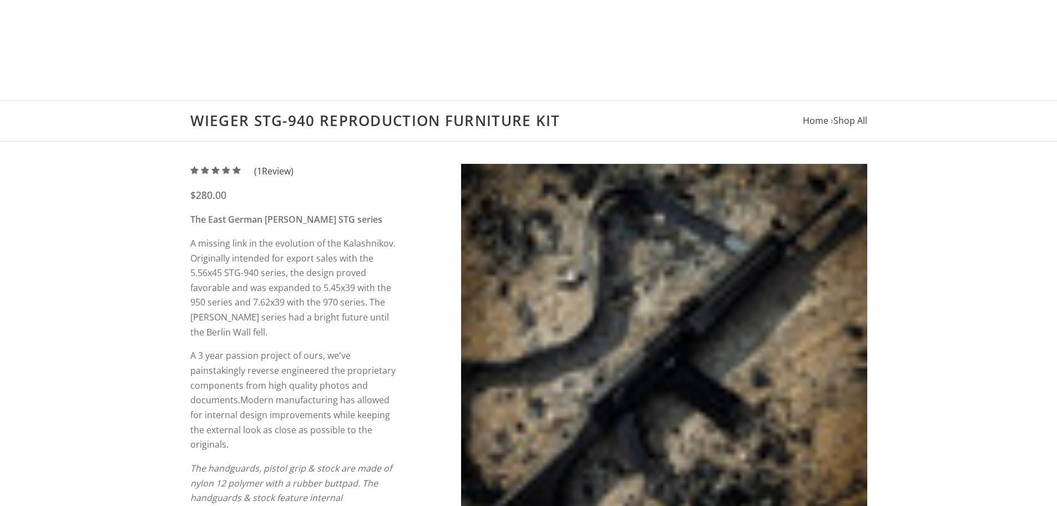
scroll to position [888, 0]
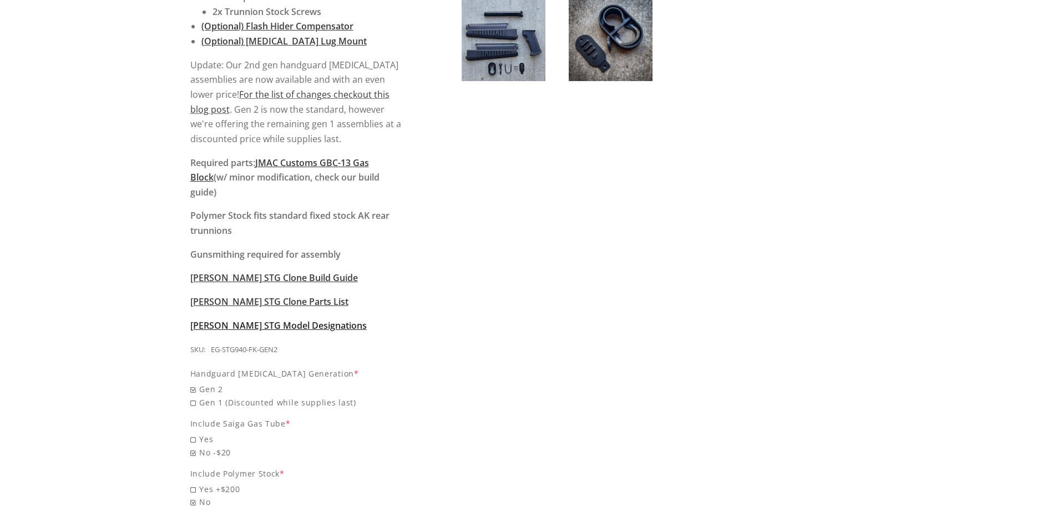
click at [294, 319] on span "[PERSON_NAME] STG Model Designations" at bounding box center [278, 325] width 177 height 12
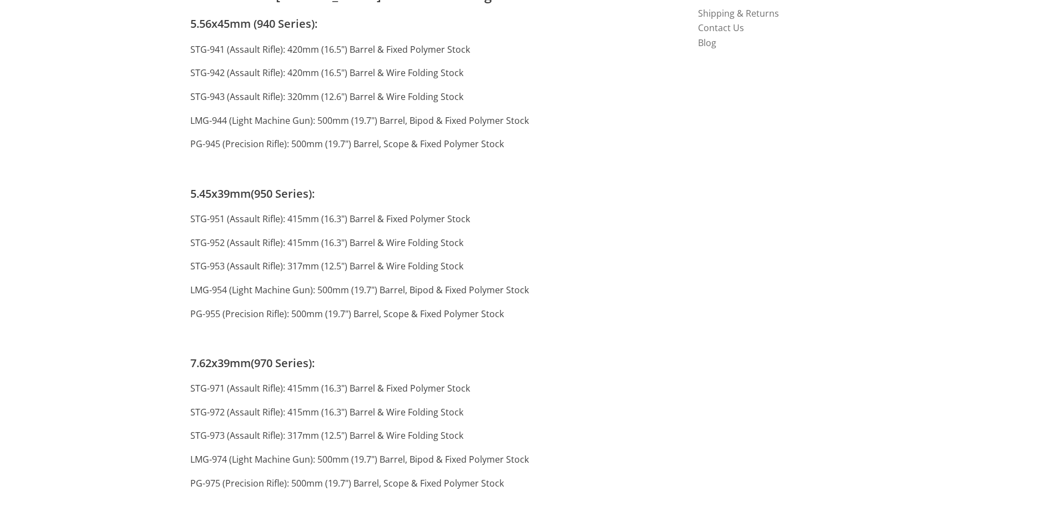
scroll to position [278, 0]
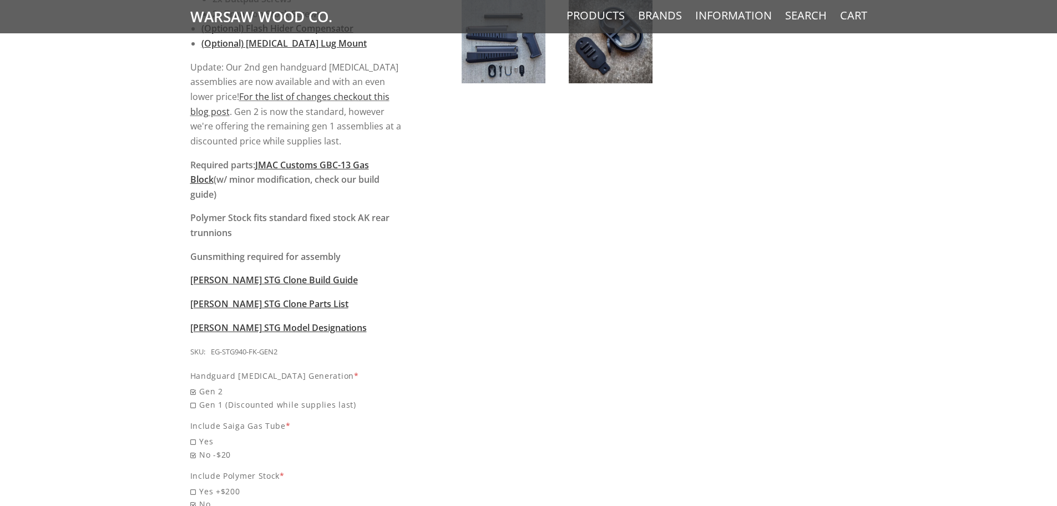
scroll to position [999, 0]
